Goal: Task Accomplishment & Management: Manage account settings

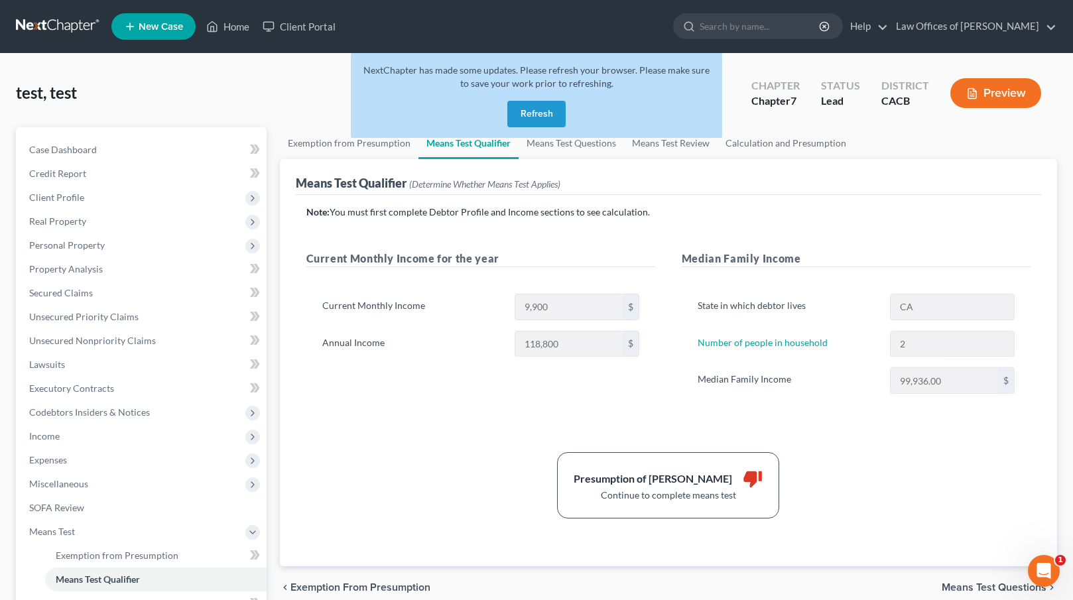
click at [545, 115] on button "Refresh" at bounding box center [536, 114] width 58 height 27
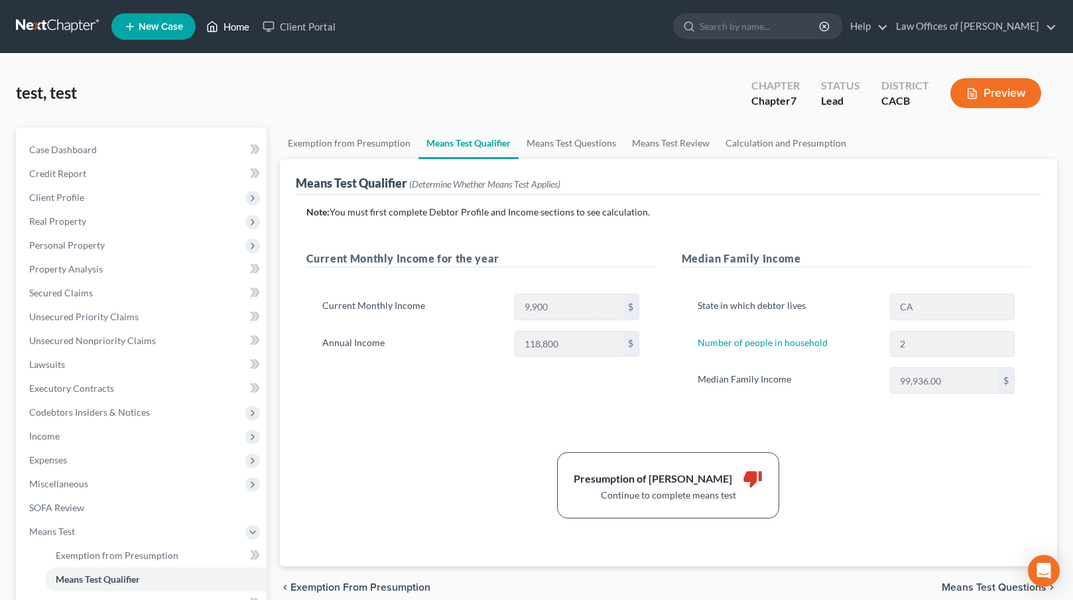
click at [233, 25] on link "Home" at bounding box center [228, 27] width 56 height 24
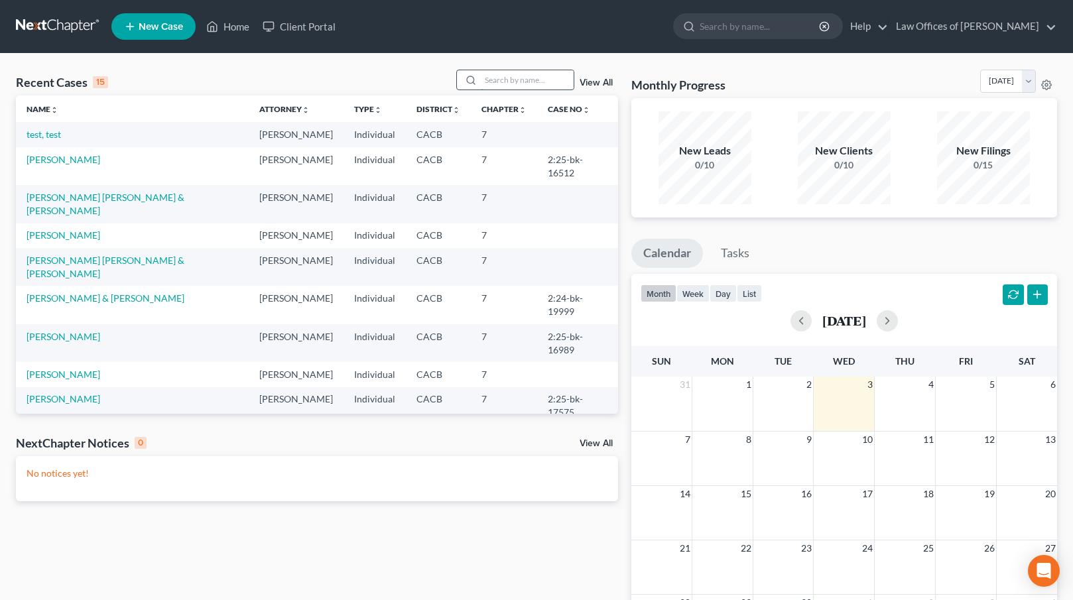
click at [503, 86] on input "search" at bounding box center [527, 79] width 93 height 19
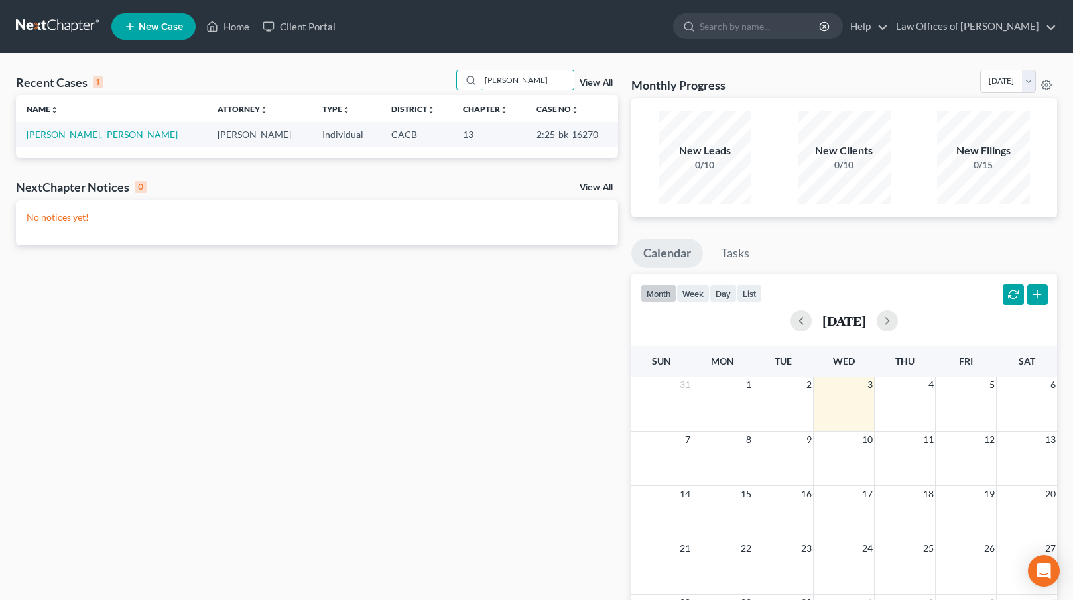
type input "[PERSON_NAME]"
click at [91, 133] on link "[PERSON_NAME], [PERSON_NAME]" at bounding box center [102, 134] width 151 height 11
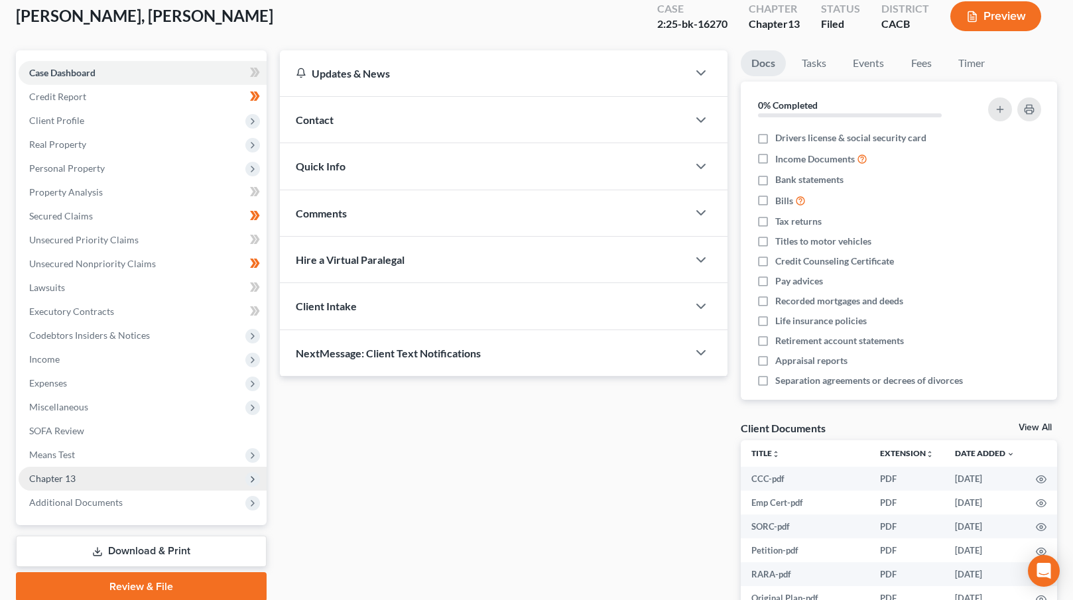
scroll to position [78, 0]
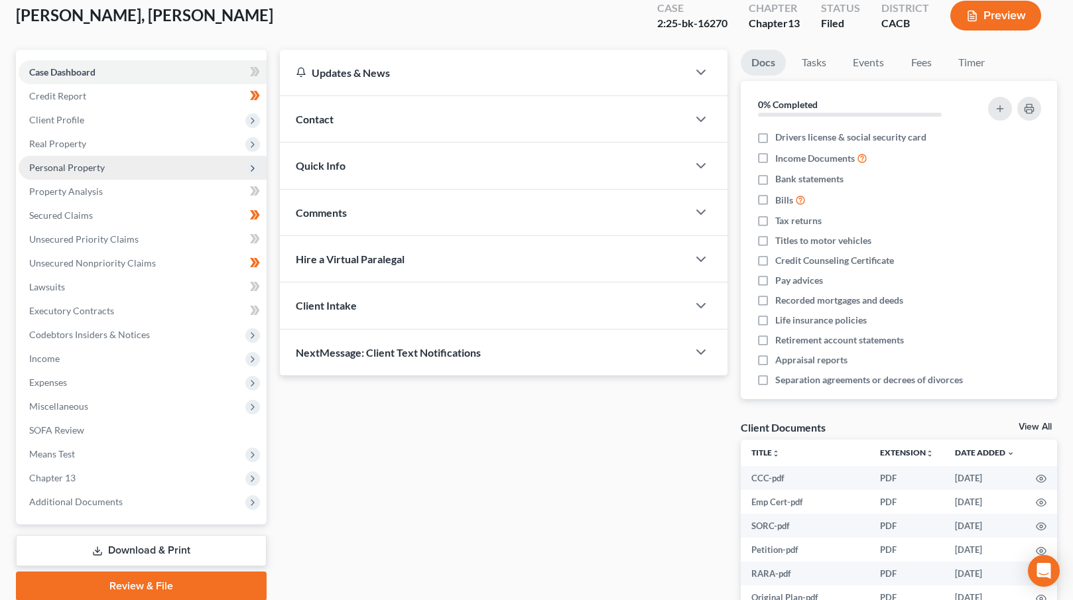
click at [112, 168] on span "Personal Property" at bounding box center [143, 168] width 248 height 24
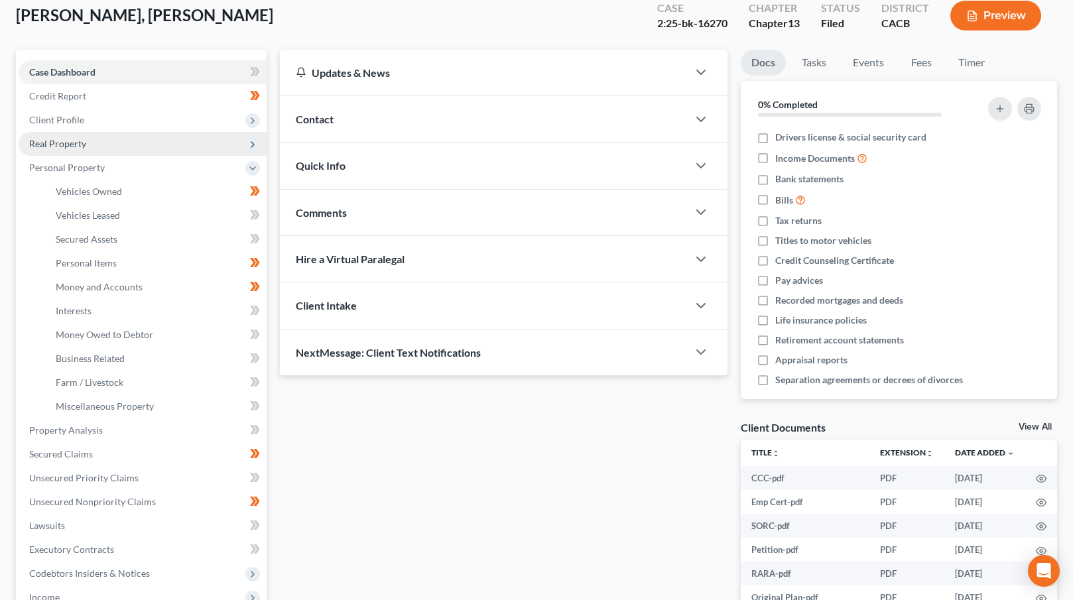
click at [111, 145] on span "Real Property" at bounding box center [143, 144] width 248 height 24
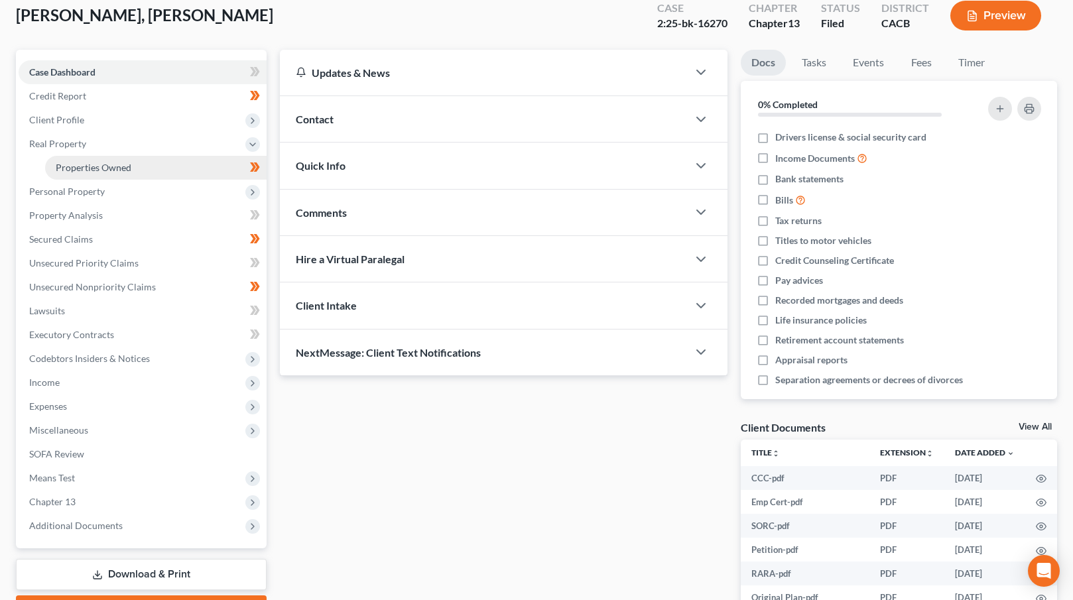
click at [109, 160] on link "Properties Owned" at bounding box center [155, 168] width 221 height 24
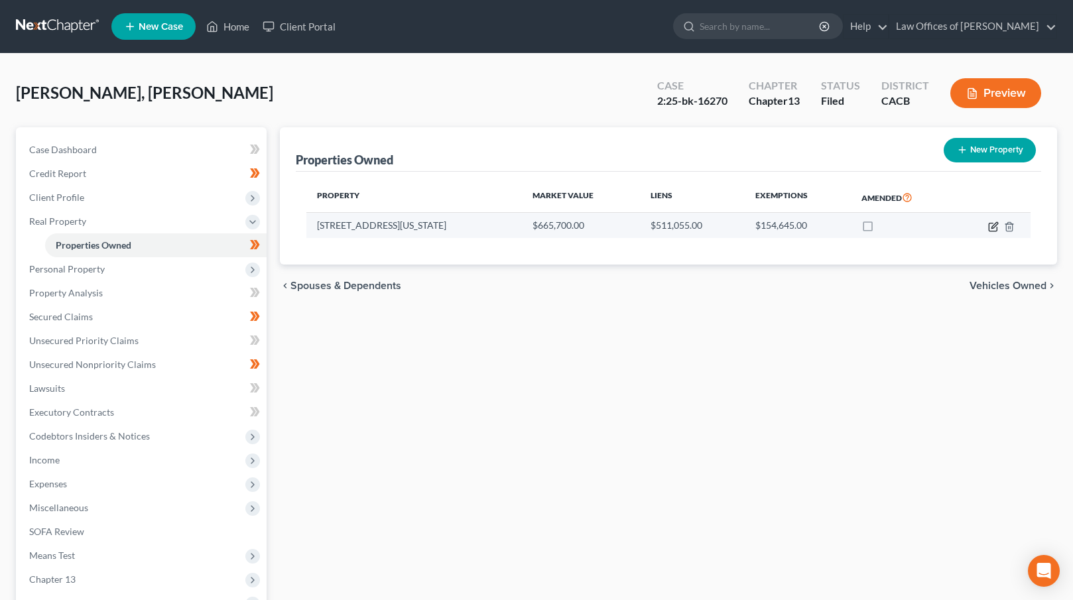
click at [991, 224] on icon "button" at bounding box center [993, 226] width 11 height 11
select select "4"
select select "3"
select select "0"
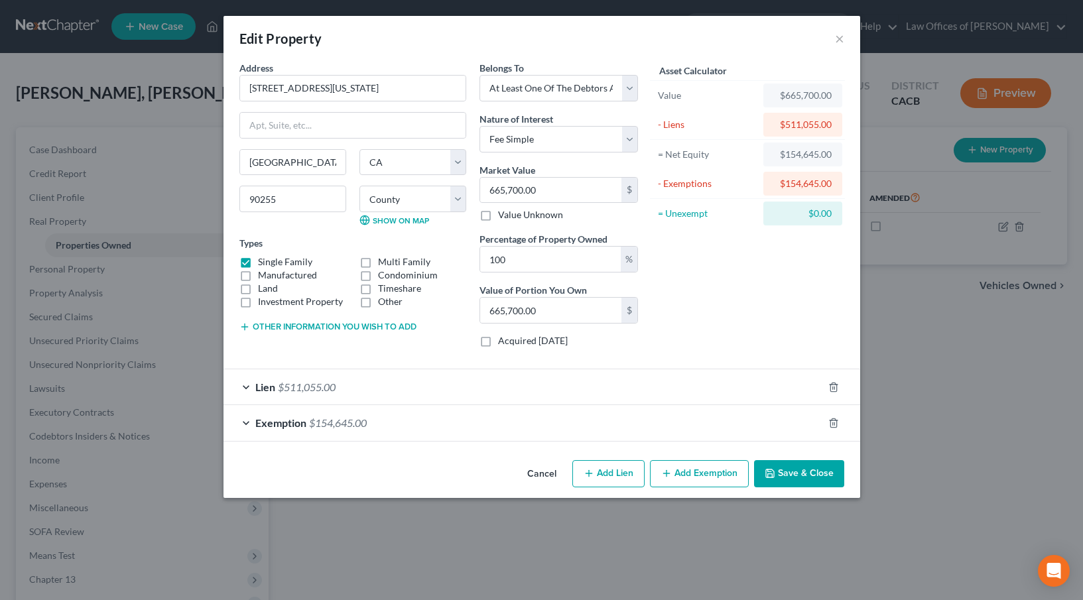
click at [576, 381] on div "Lien $511,055.00" at bounding box center [522, 386] width 599 height 35
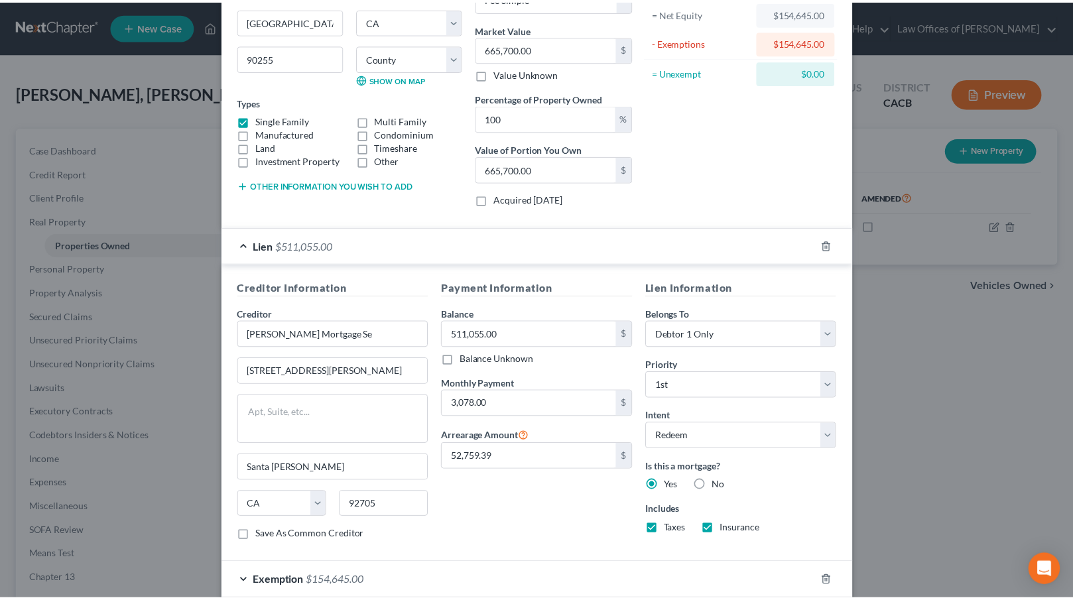
scroll to position [196, 0]
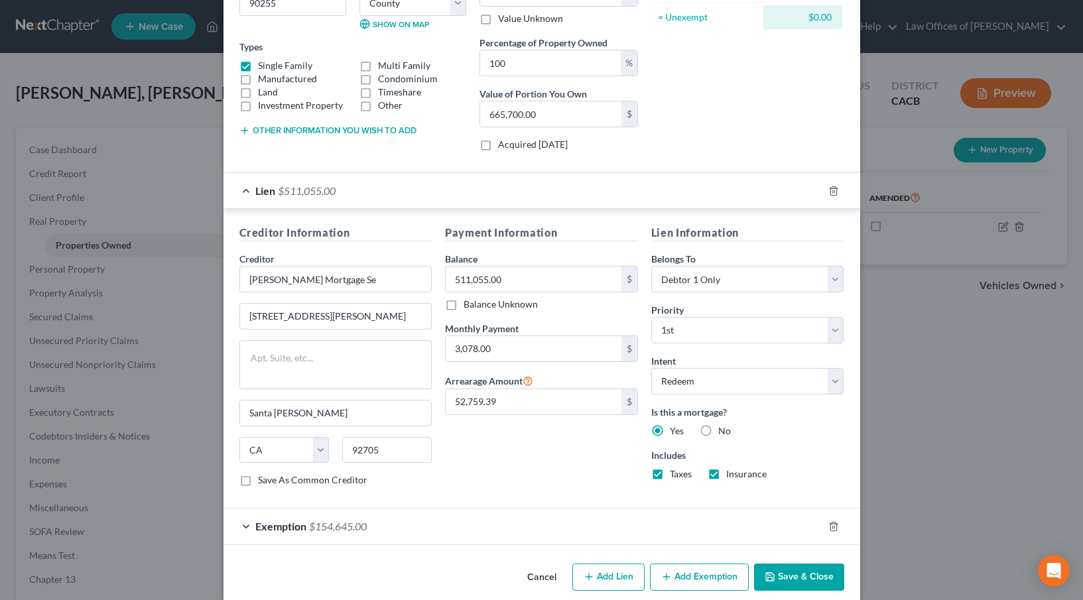
click at [541, 572] on button "Cancel" at bounding box center [542, 578] width 50 height 27
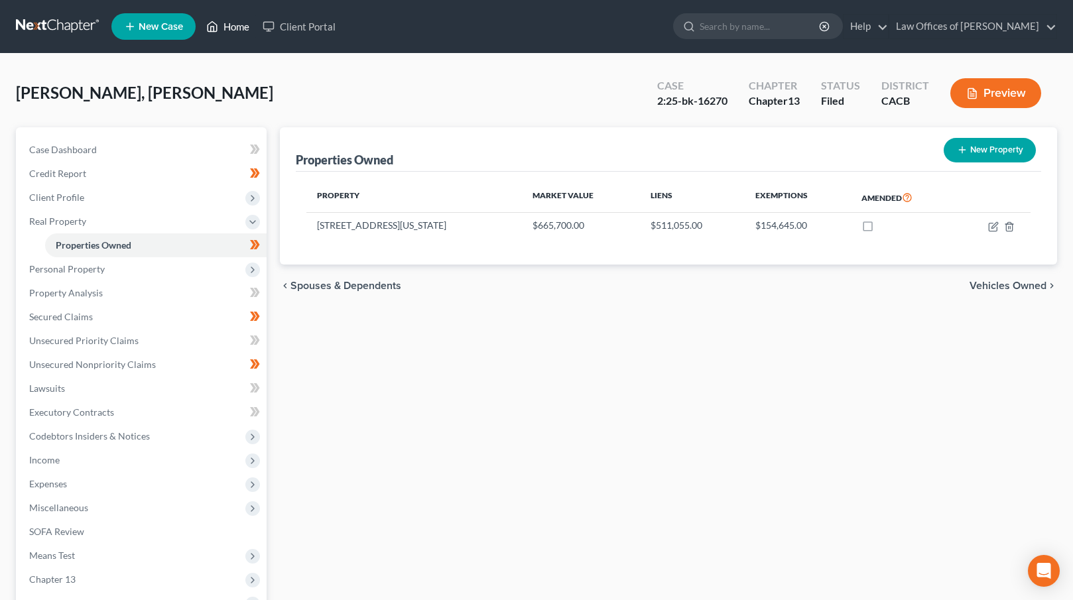
click at [243, 24] on link "Home" at bounding box center [228, 27] width 56 height 24
